Goal: Task Accomplishment & Management: Complete application form

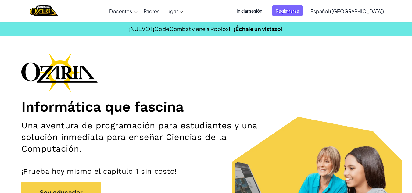
click at [262, 13] on font "Iniciar sesión" at bounding box center [250, 10] width 26 height 5
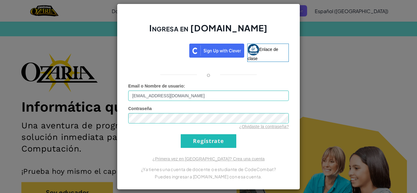
drag, startPoint x: 269, startPoint y: 13, endPoint x: 256, endPoint y: 43, distance: 33.2
click at [256, 43] on div "Ingresa en [DOMAIN_NAME] Enlace de clase o Error desconocido. Email o Nombre de…" at bounding box center [208, 97] width 183 height 186
type input "a"
type input "r"
click at [202, 141] on input "Regístrate" at bounding box center [209, 141] width 56 height 14
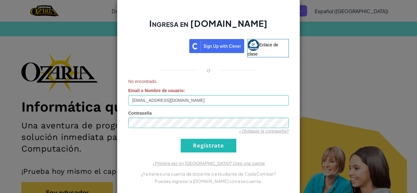
click at [174, 130] on div "¿Olvidaste la contraseña?" at bounding box center [208, 131] width 160 height 6
click at [228, 99] on input "[EMAIL_ADDRESS][DOMAIN_NAME]" at bounding box center [208, 100] width 160 height 10
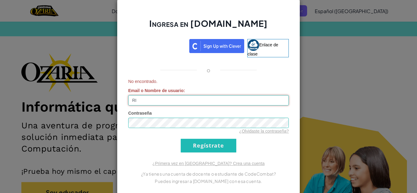
type input "R"
type input "a"
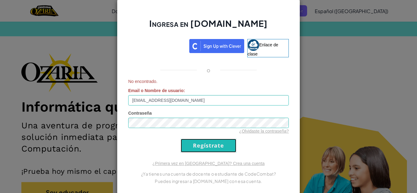
click at [201, 145] on input "Regístrate" at bounding box center [209, 146] width 56 height 14
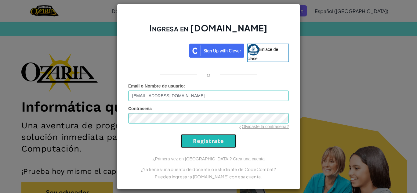
click at [201, 145] on input "Regístrate" at bounding box center [209, 141] width 56 height 14
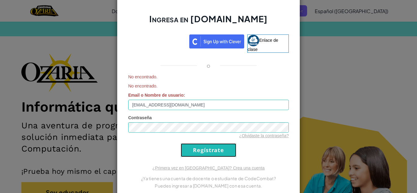
click at [201, 145] on input "Regístrate" at bounding box center [209, 150] width 56 height 14
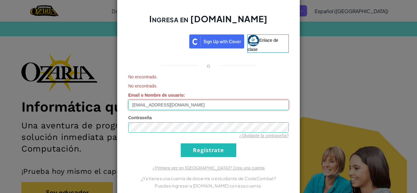
click at [179, 105] on input "[EMAIL_ADDRESS][DOMAIN_NAME]" at bounding box center [208, 105] width 160 height 10
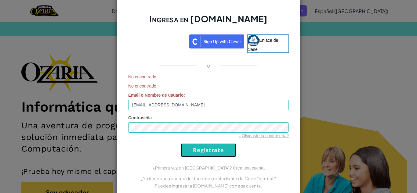
click at [198, 147] on input "Regístrate" at bounding box center [209, 150] width 56 height 14
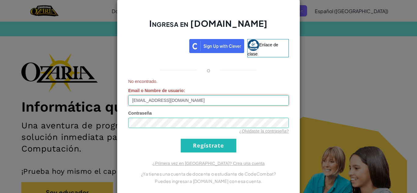
click at [134, 100] on input "[EMAIL_ADDRESS][DOMAIN_NAME]" at bounding box center [208, 100] width 160 height 10
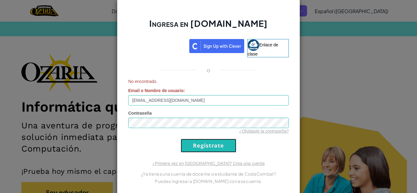
click at [226, 147] on input "Regístrate" at bounding box center [209, 146] width 56 height 14
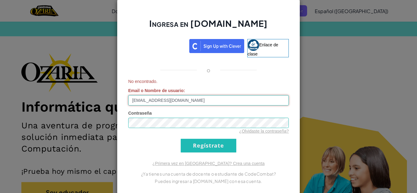
click at [133, 100] on input "[EMAIL_ADDRESS][DOMAIN_NAME]" at bounding box center [208, 100] width 160 height 10
click at [189, 100] on input "[EMAIL_ADDRESS][DOMAIN_NAME]" at bounding box center [208, 100] width 160 height 10
click at [142, 104] on input "[EMAIL_ADDRESS][DOMAIN_NAME]" at bounding box center [208, 100] width 160 height 10
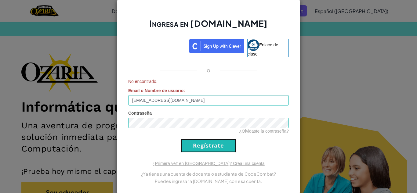
click at [200, 143] on input "Regístrate" at bounding box center [209, 146] width 56 height 14
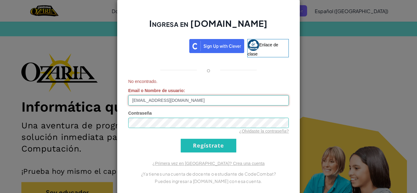
click at [214, 104] on input "[EMAIL_ADDRESS][DOMAIN_NAME]" at bounding box center [208, 100] width 160 height 10
type input "A"
click at [133, 98] on input "Email o Nombre de usuario :" at bounding box center [208, 100] width 160 height 10
type input "[EMAIL_ADDRESS][DOMAIN_NAME]"
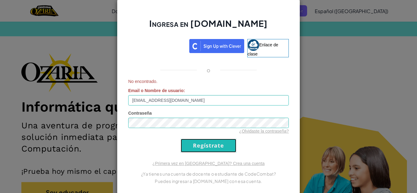
click at [213, 151] on input "Regístrate" at bounding box center [209, 146] width 56 height 14
